Goal: Information Seeking & Learning: Learn about a topic

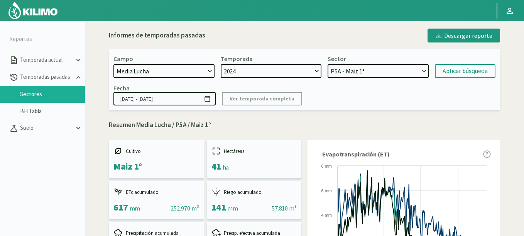
select select "1313: Object"
click at [328, 64] on select "Media Lucha 4 - Maiz 1° Media Lucha 3 - Maiz 1° Media Lucha 2 - Maiz 1° Media L…" at bounding box center [378, 71] width 101 height 14
click at [463, 71] on div "Aplicar búsqueda" at bounding box center [465, 70] width 45 height 9
select select "45: Object"
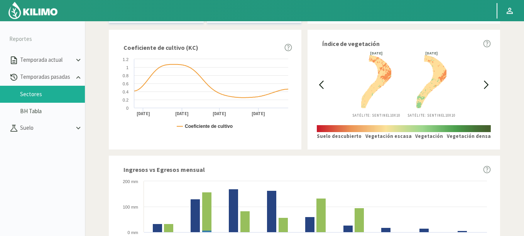
scroll to position [232, 0]
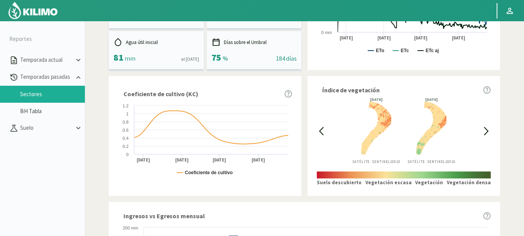
click at [322, 145] on div at bounding box center [321, 131] width 9 height 66
click at [322, 129] on icon at bounding box center [322, 130] width 4 height 7
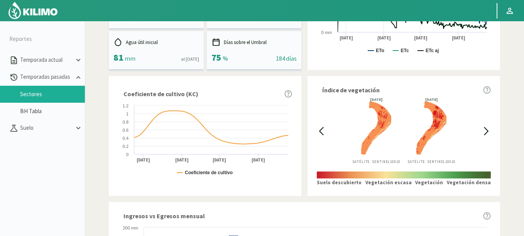
click at [322, 129] on icon at bounding box center [322, 130] width 4 height 7
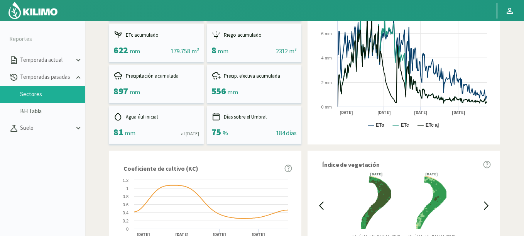
scroll to position [46, 0]
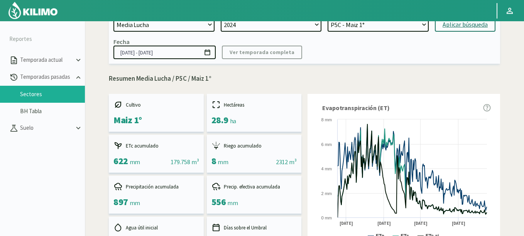
click at [210, 52] on icon at bounding box center [207, 52] width 7 height 7
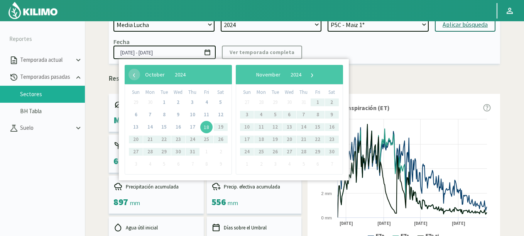
click at [207, 127] on span "18" at bounding box center [206, 127] width 12 height 12
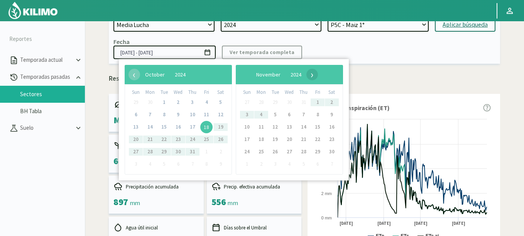
click at [318, 74] on span "›" at bounding box center [313, 75] width 12 height 12
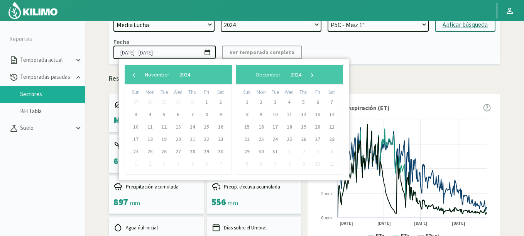
click at [318, 74] on span "›" at bounding box center [313, 75] width 12 height 12
click at [312, 74] on span "›" at bounding box center [306, 75] width 12 height 12
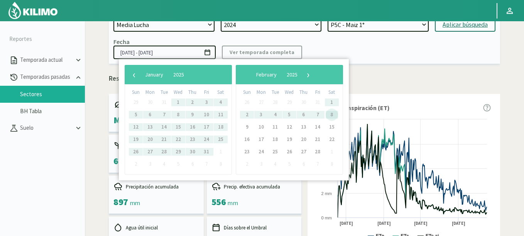
click at [331, 113] on span "8" at bounding box center [332, 115] width 12 height 12
type input "[DATE] - [DATE]"
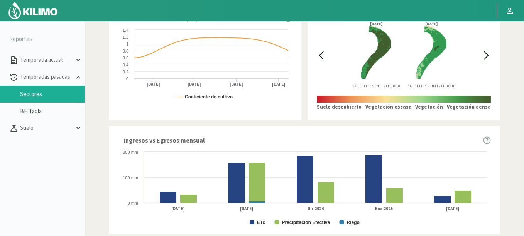
scroll to position [122, 0]
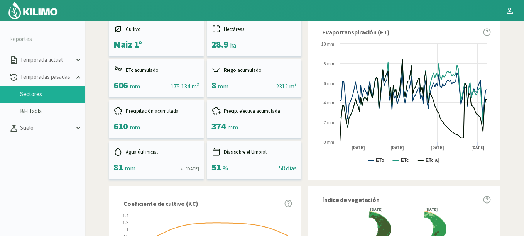
click at [47, 12] on img at bounding box center [33, 10] width 51 height 19
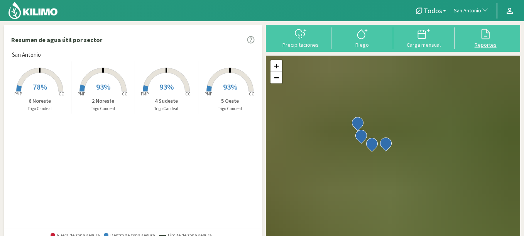
click at [489, 46] on div "Reportes" at bounding box center [485, 44] width 57 height 5
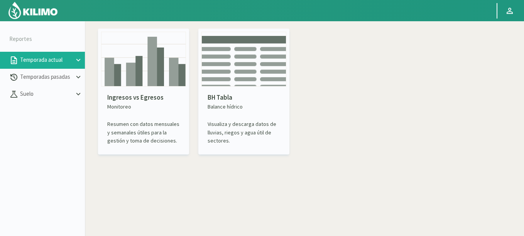
click at [142, 64] on img at bounding box center [143, 59] width 85 height 55
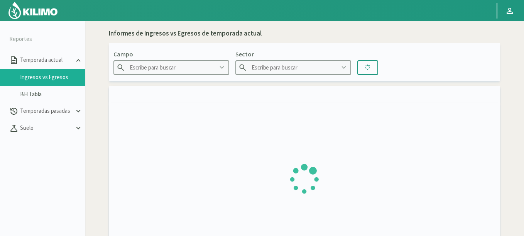
type input "Agr. Cardonal"
type input "El Cardonal Sector 1"
type input "[DATE] - [DATE]"
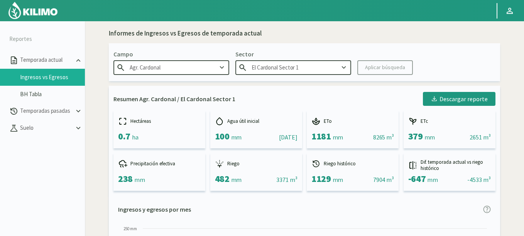
click at [160, 68] on input "Agr. Cardonal" at bounding box center [172, 67] width 116 height 14
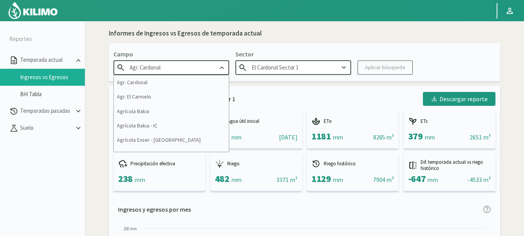
click at [220, 58] on p "Campo" at bounding box center [172, 53] width 116 height 9
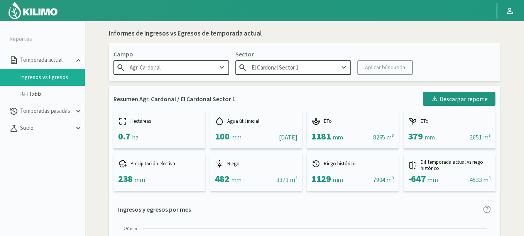
click at [223, 71] on icon at bounding box center [222, 67] width 8 height 8
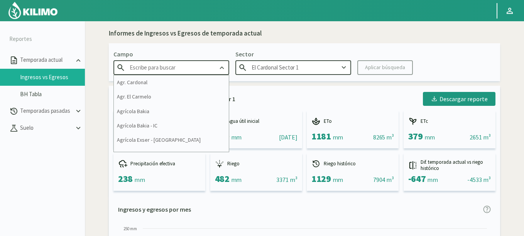
click at [223, 71] on icon at bounding box center [222, 67] width 8 height 8
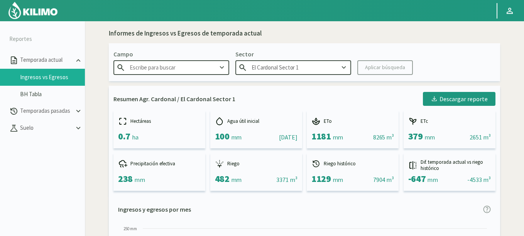
click at [223, 71] on icon at bounding box center [222, 67] width 8 height 8
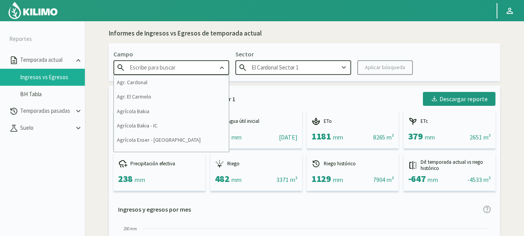
click at [213, 70] on input "text" at bounding box center [172, 67] width 116 height 14
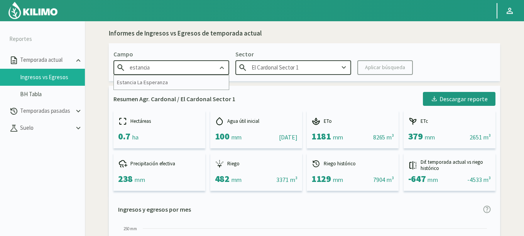
click at [222, 47] on div "Campo estancia [GEOGRAPHIC_DATA] El Cardonal Sector 1 Aplicar búsqueda" at bounding box center [305, 62] width 392 height 38
type input "Agr. Cardonal"
click at [42, 109] on p "Temporadas pasadas" at bounding box center [47, 111] width 56 height 9
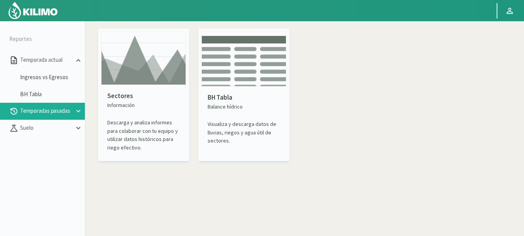
click at [140, 86] on div "Sectores Información Descarga y analiza informes para colaborar con tu equipo y…" at bounding box center [143, 121] width 85 height 73
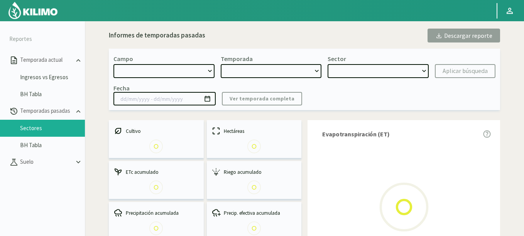
select select "0: Object"
type input "[DATE] - [DATE]"
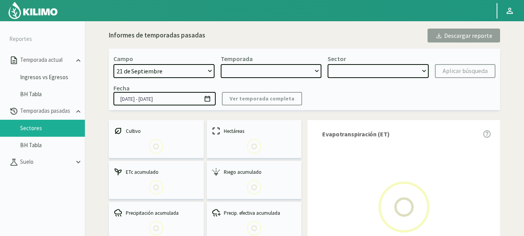
select select "0: 2023"
select select "0: Object"
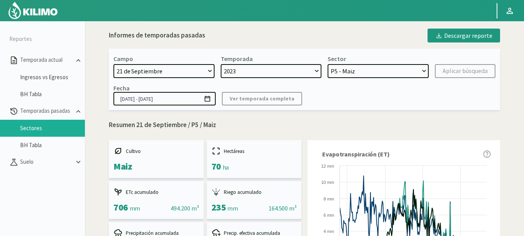
click at [195, 78] on select "[DATE] 8 Fuegos Acograpes - Ag. [PERSON_NAME] - Ag. [GEOGRAPHIC_DATA] Acograpes…" at bounding box center [164, 71] width 101 height 14
select select "725: Object"
click at [114, 64] on select "[DATE] 8 Fuegos Acograpes - Ag. [PERSON_NAME] - Ag. [GEOGRAPHIC_DATA] Acograpes…" at bounding box center [164, 71] width 101 height 14
select select
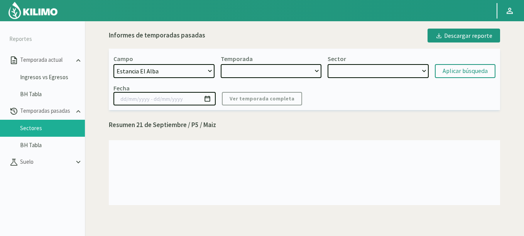
select select "2: 2024"
select select "7: Object"
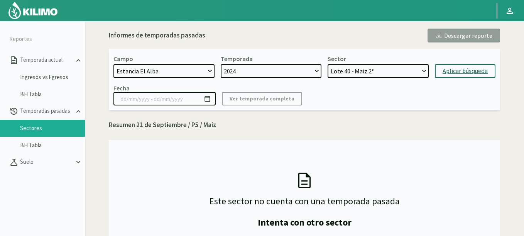
click at [475, 70] on div "Aplicar búsqueda" at bounding box center [465, 70] width 45 height 9
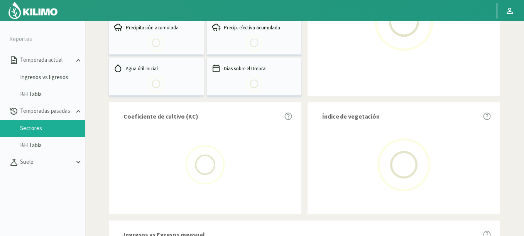
scroll to position [232, 0]
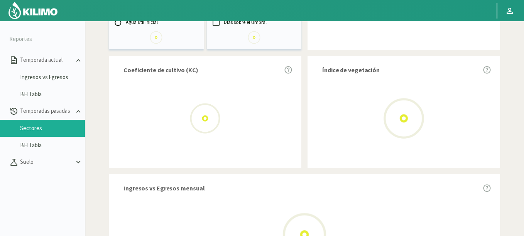
select select "725: Object"
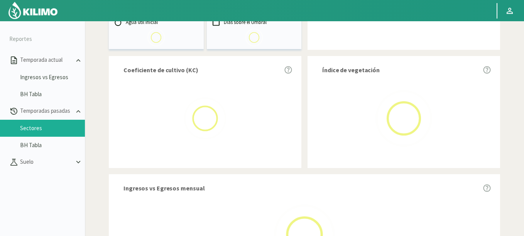
type input "[DATE] - [DATE]"
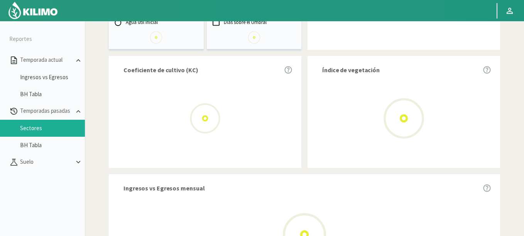
select select "0: 2024"
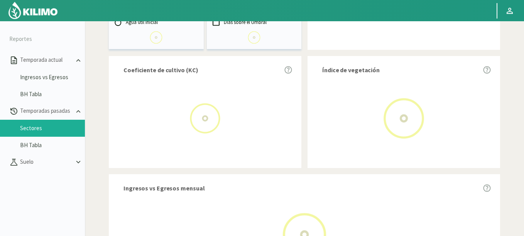
select select "0: Object"
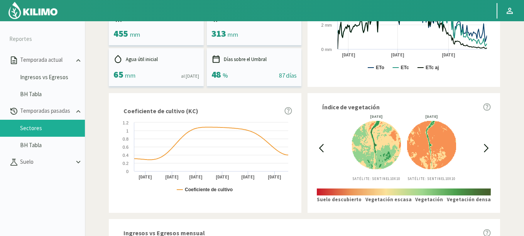
scroll to position [29, 0]
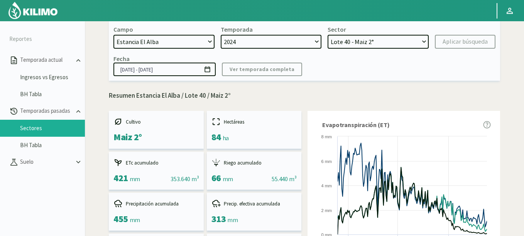
click at [42, 8] on img at bounding box center [33, 10] width 51 height 19
